Goal: Information Seeking & Learning: Learn about a topic

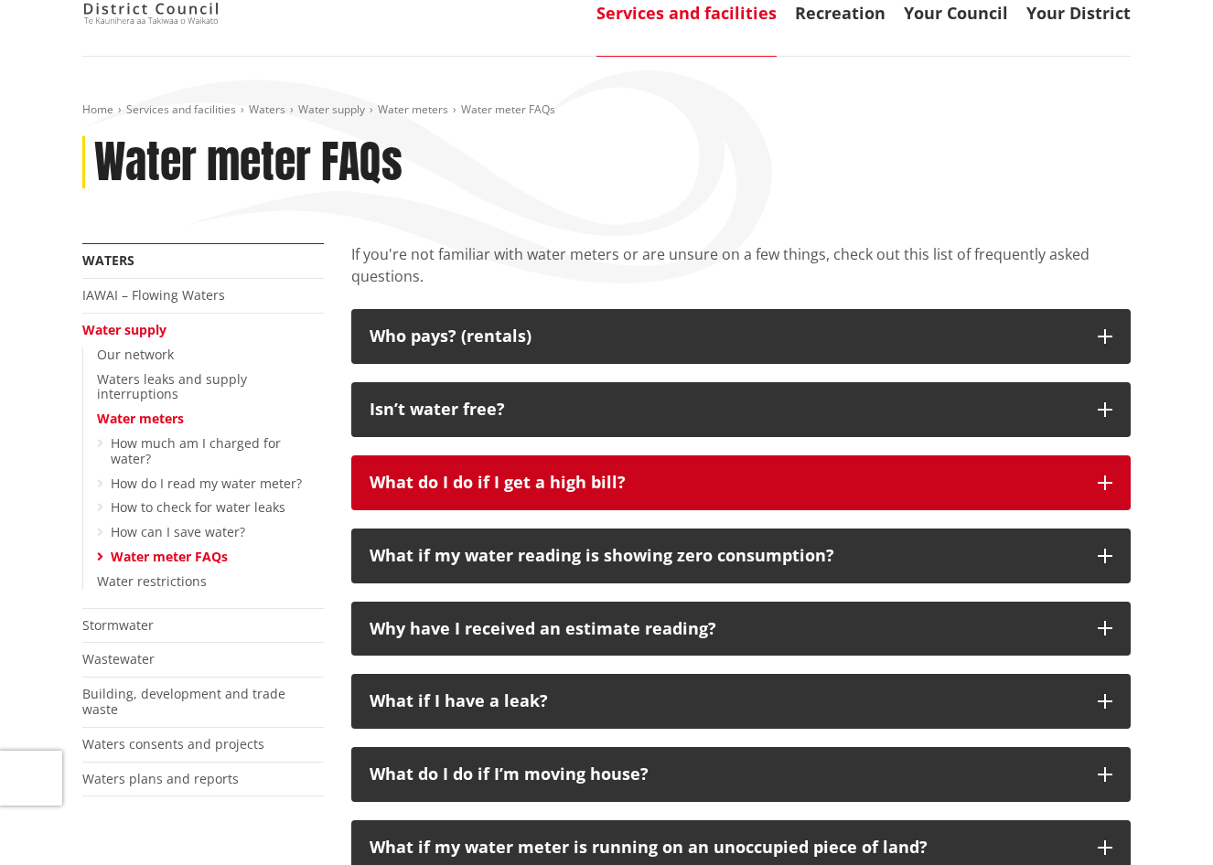
scroll to position [183, 0]
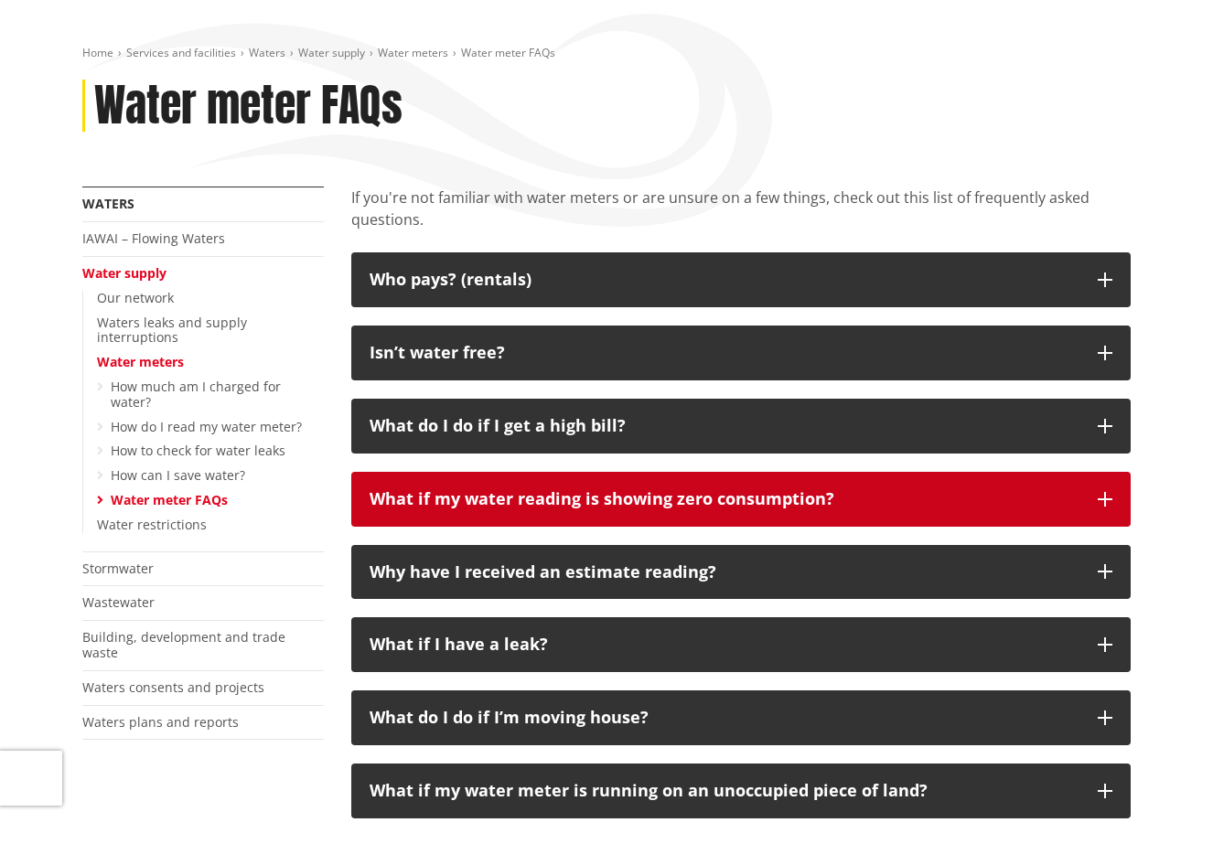
click at [506, 497] on p "What if my water reading is showing zero consumption?" at bounding box center [724, 499] width 710 height 18
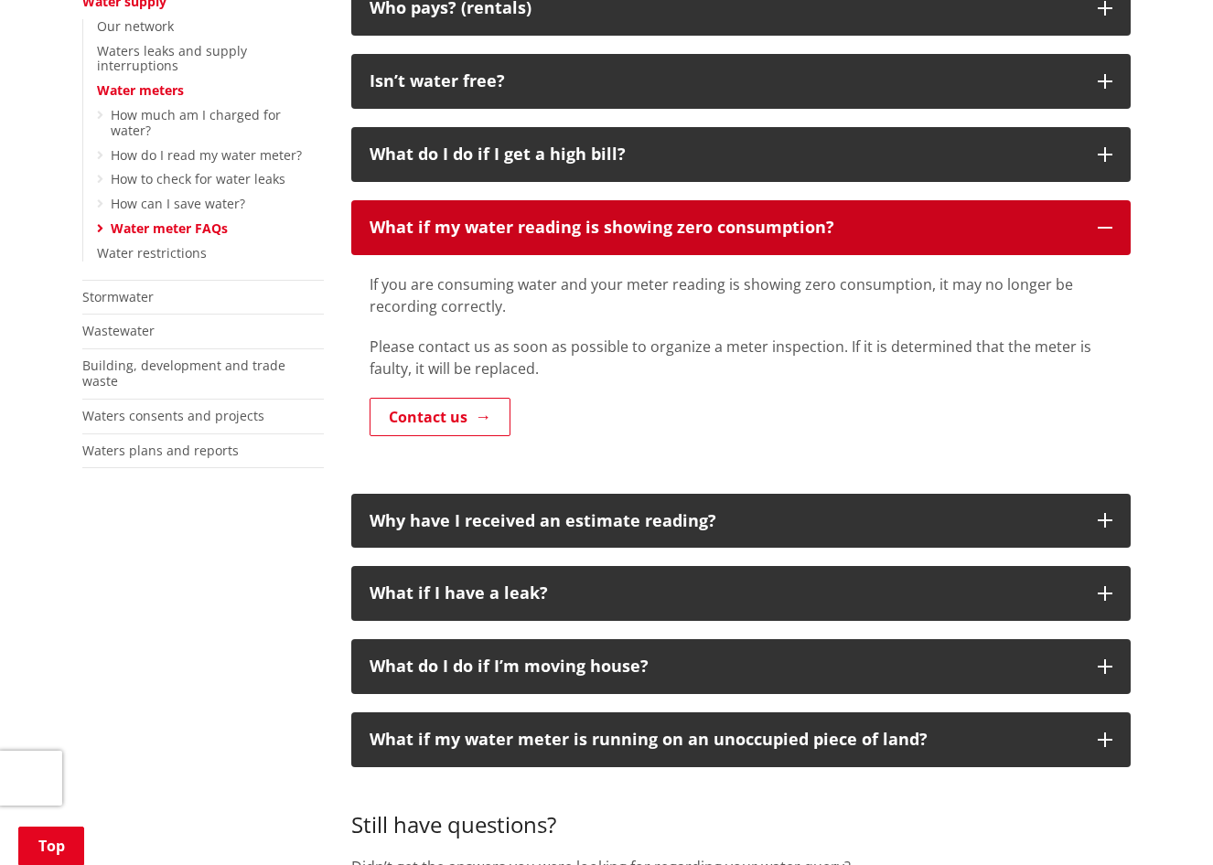
scroll to position [549, 0]
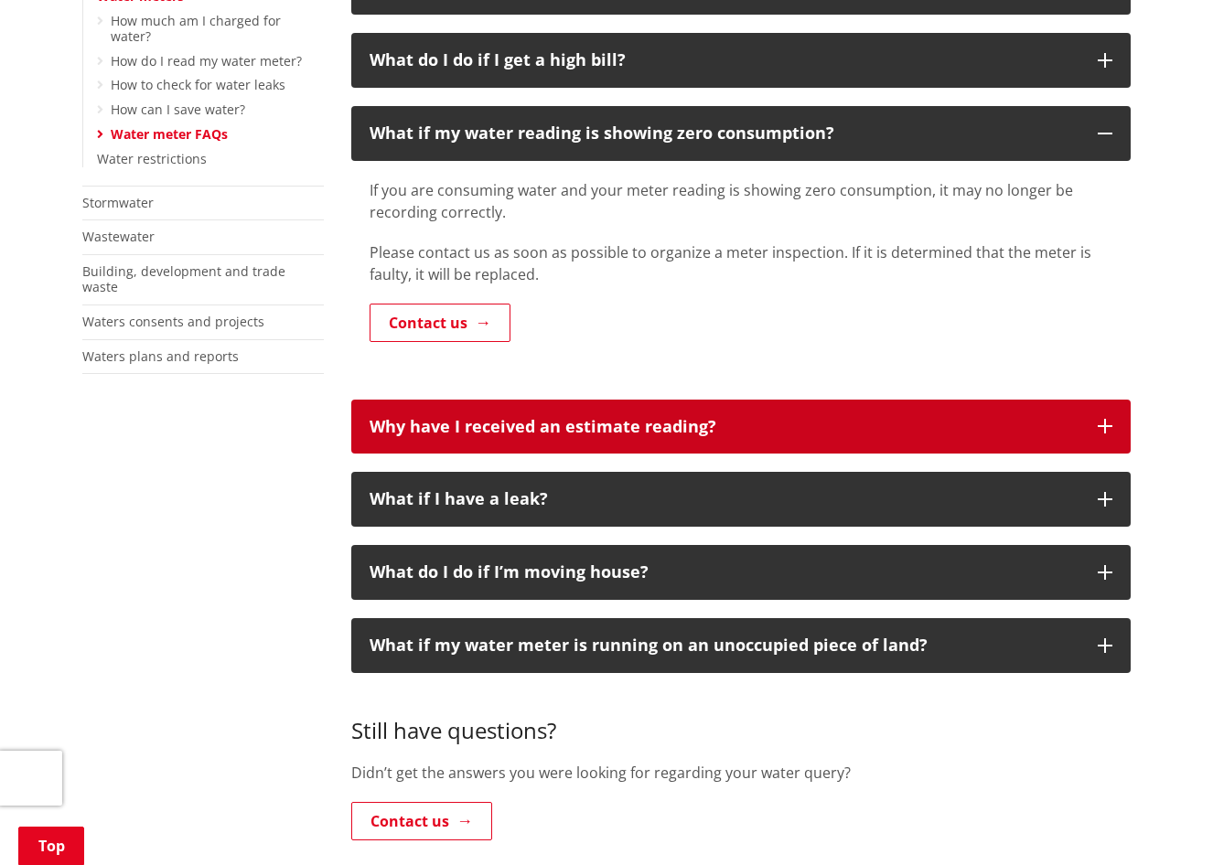
click at [536, 435] on p "Why have I received an estimate reading?" at bounding box center [724, 427] width 710 height 18
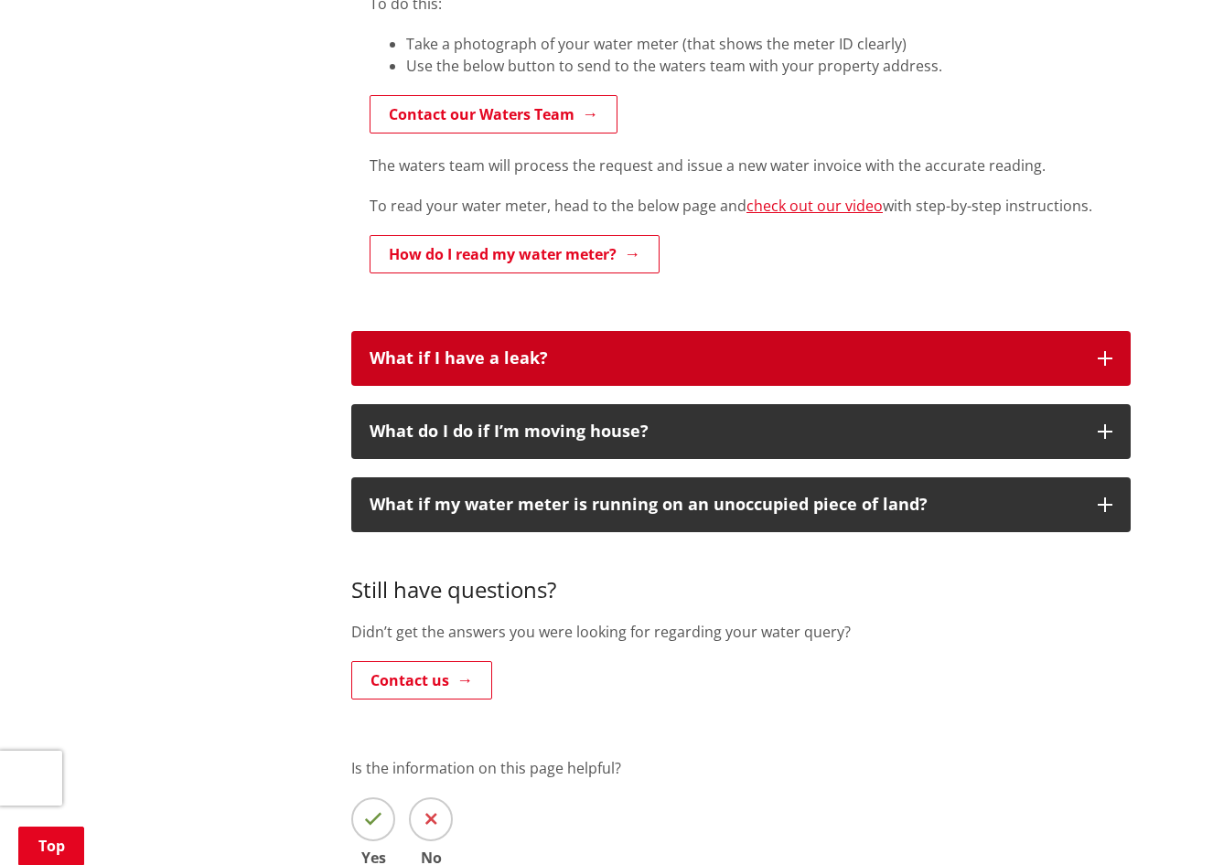
scroll to position [1280, 0]
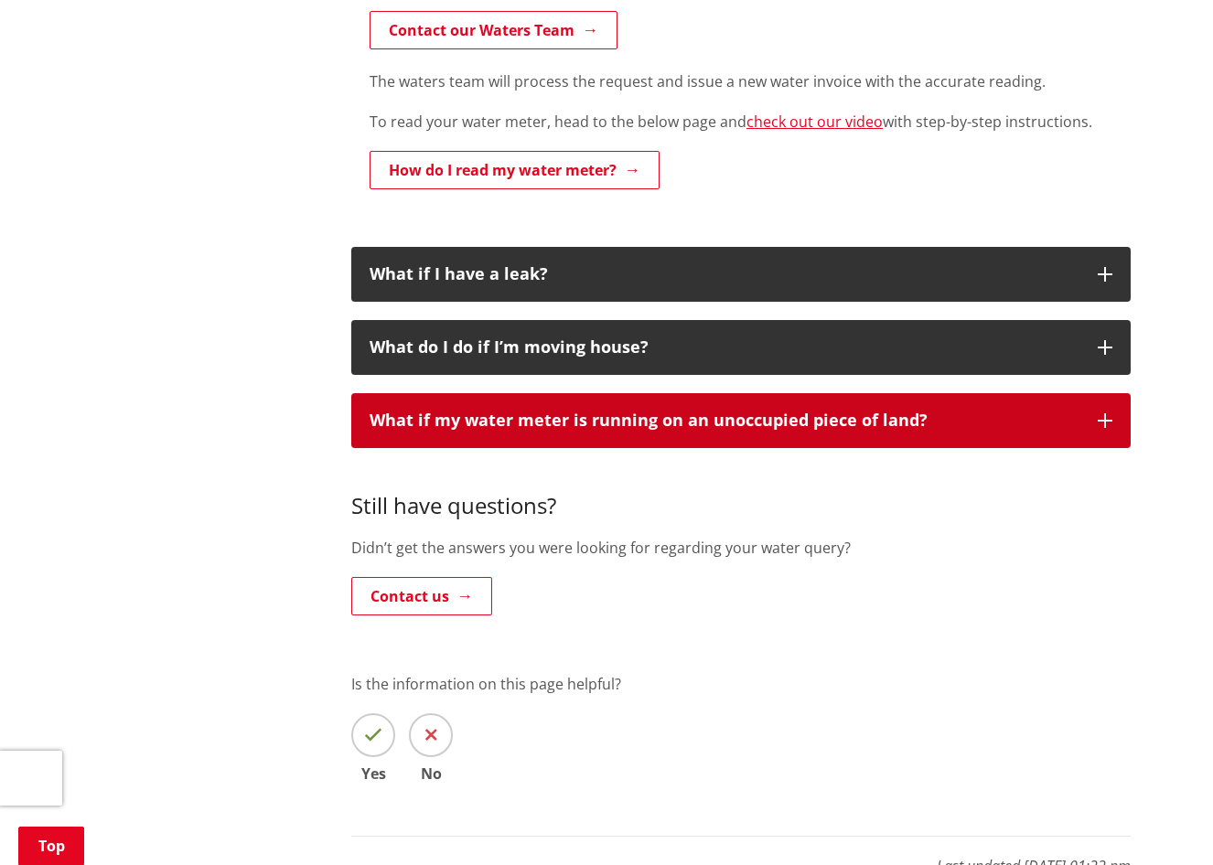
click at [529, 421] on p "What if my water meter is running on an unoccupied piece of land?" at bounding box center [724, 421] width 710 height 18
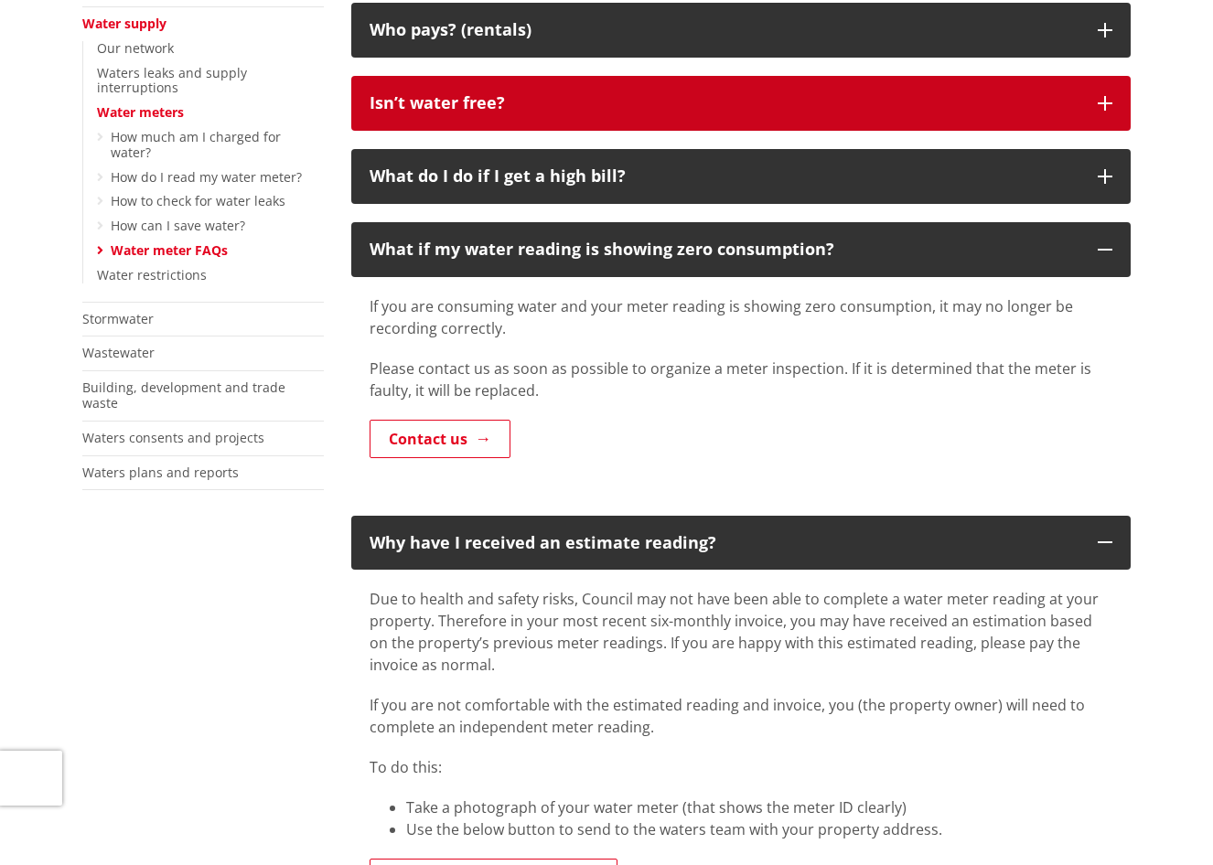
scroll to position [91, 0]
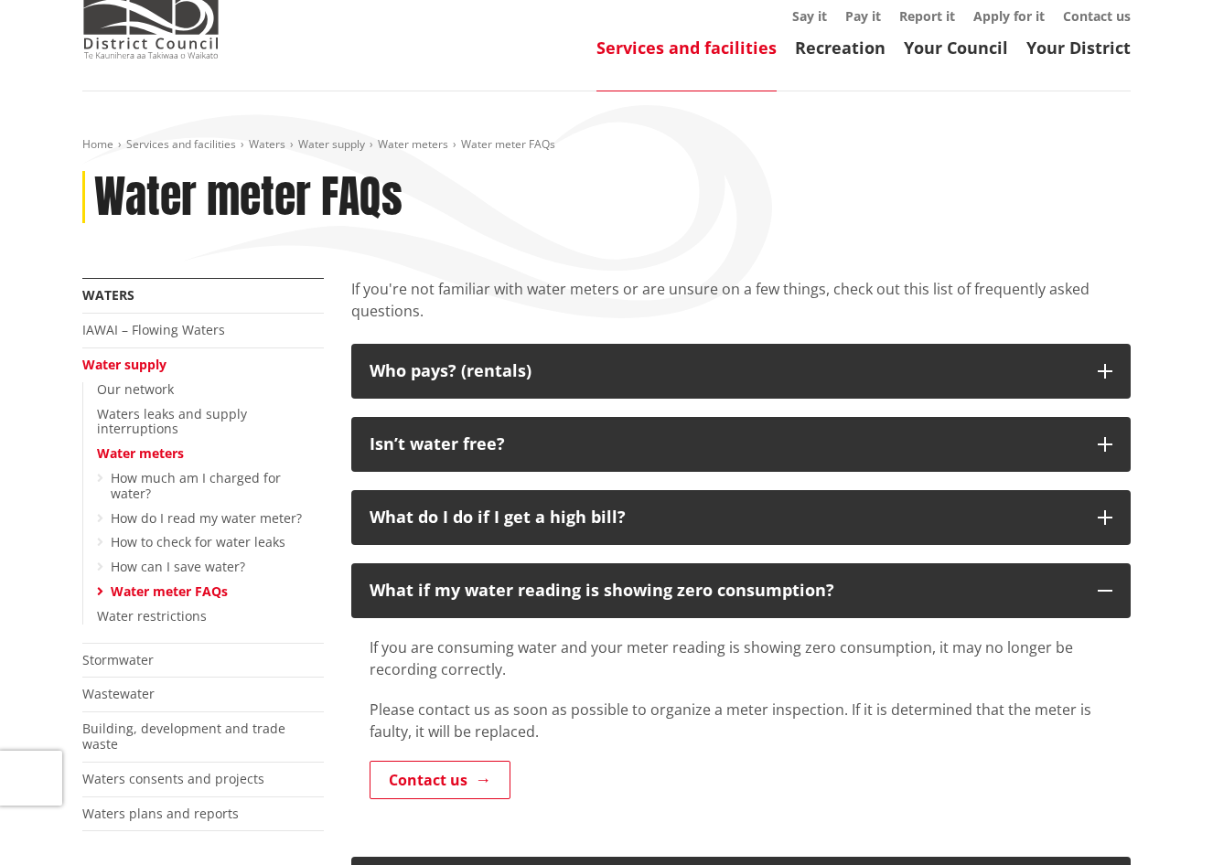
click at [162, 400] on ul "Our network Waters leaks and supply interruptions Water meters How much am I ch…" at bounding box center [202, 503] width 241 height 242
click at [175, 387] on li "Our network" at bounding box center [210, 390] width 227 height 16
click at [141, 391] on link "Our network" at bounding box center [135, 388] width 77 height 17
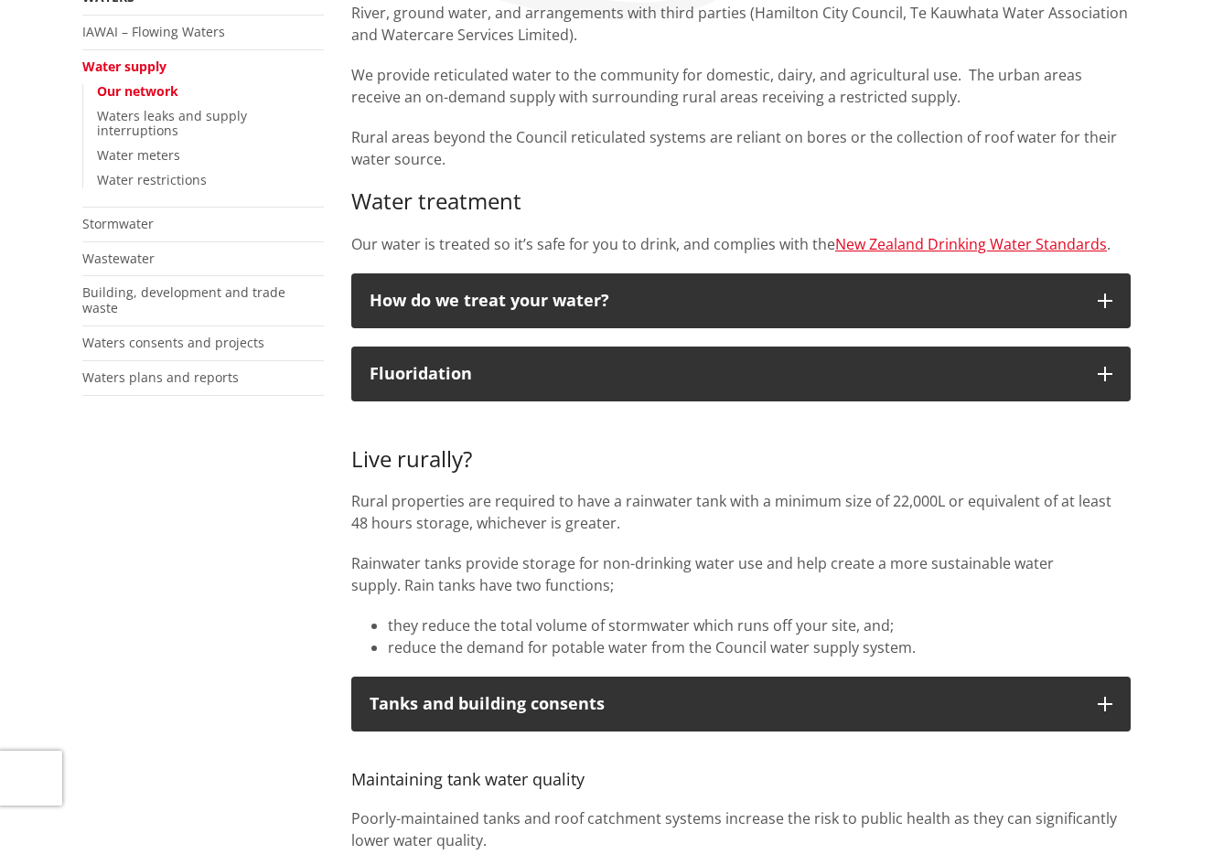
scroll to position [549, 0]
